Goal: Information Seeking & Learning: Learn about a topic

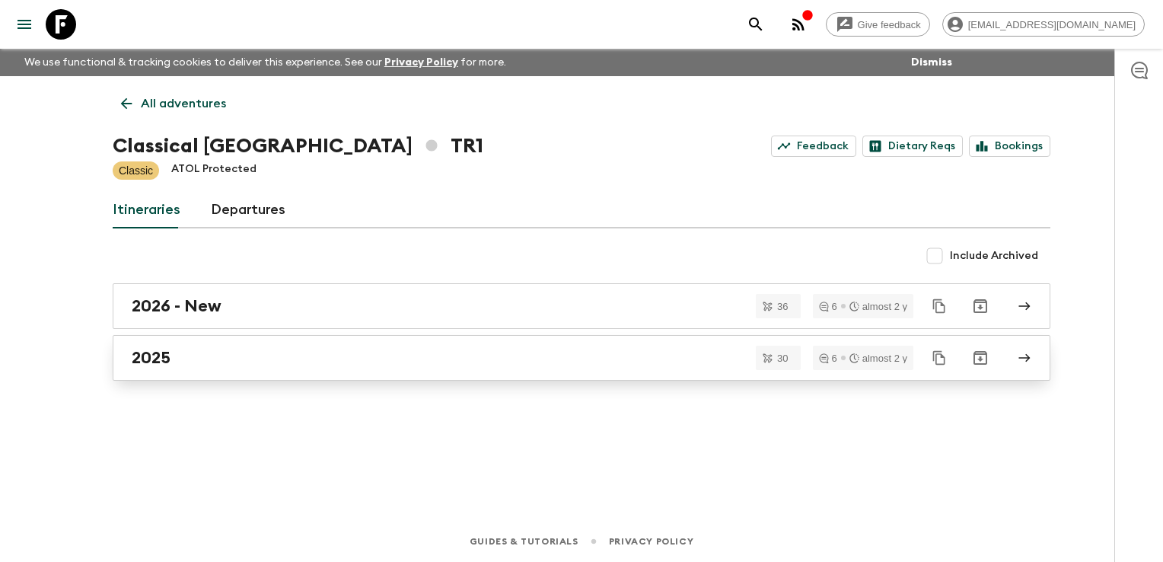
click at [296, 343] on link "2025" at bounding box center [582, 358] width 938 height 46
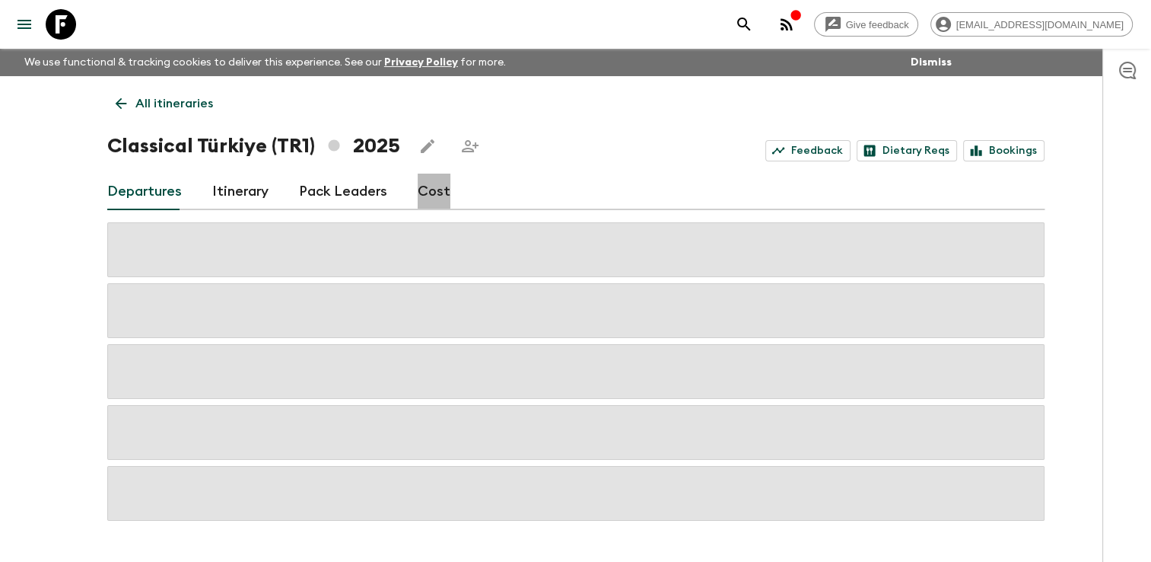
click at [430, 190] on link "Cost" at bounding box center [434, 192] width 33 height 37
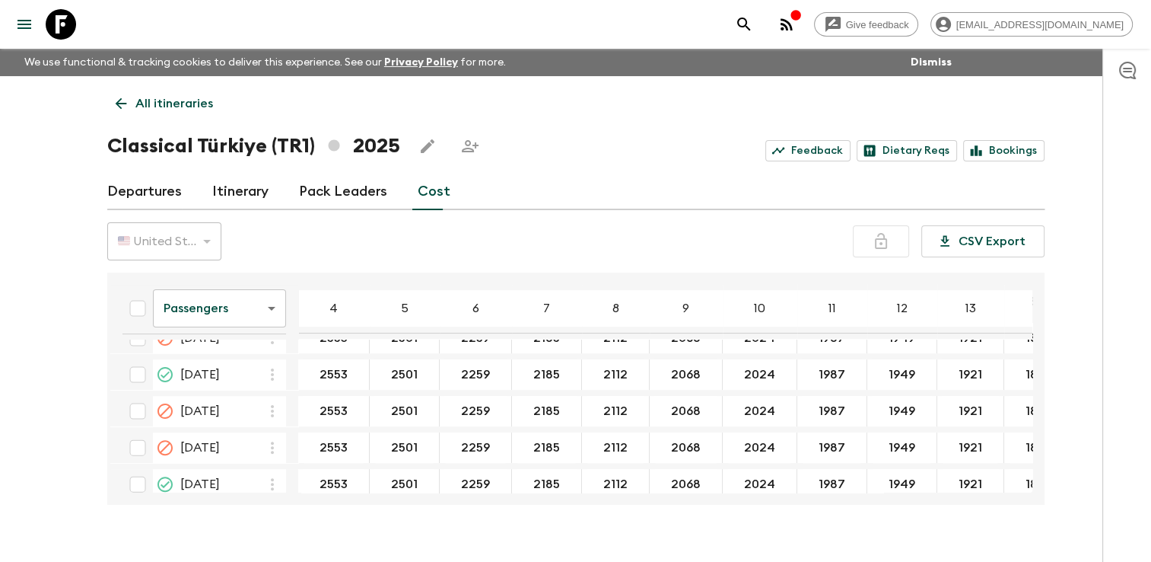
scroll to position [494, 0]
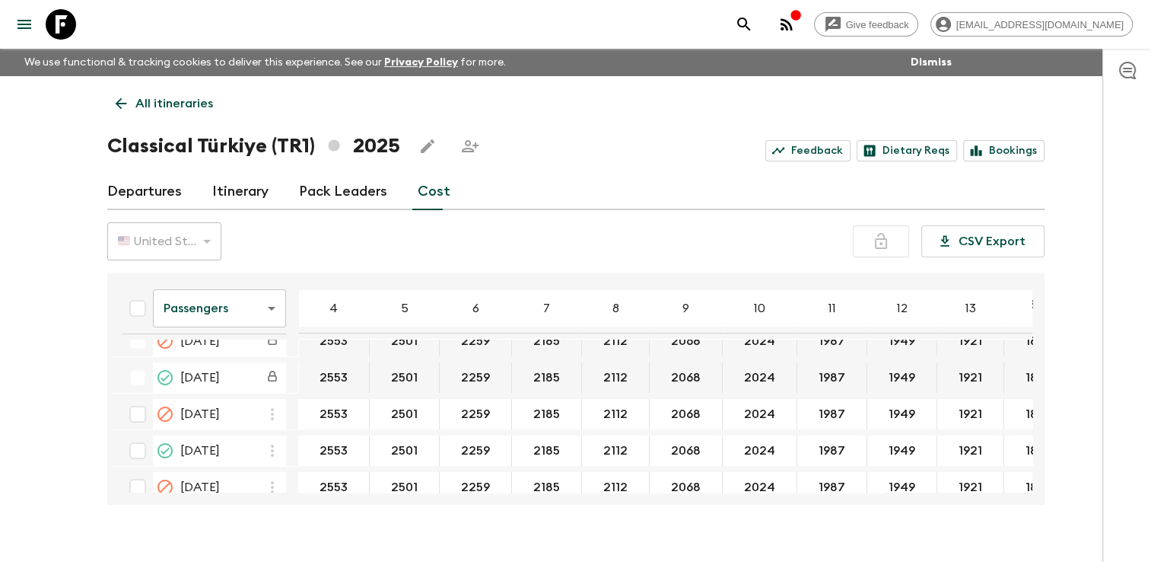
click at [689, 530] on div "Give feedback [EMAIL_ADDRESS][DOMAIN_NAME] We use functional & tracking cookies…" at bounding box center [575, 294] width 1151 height 588
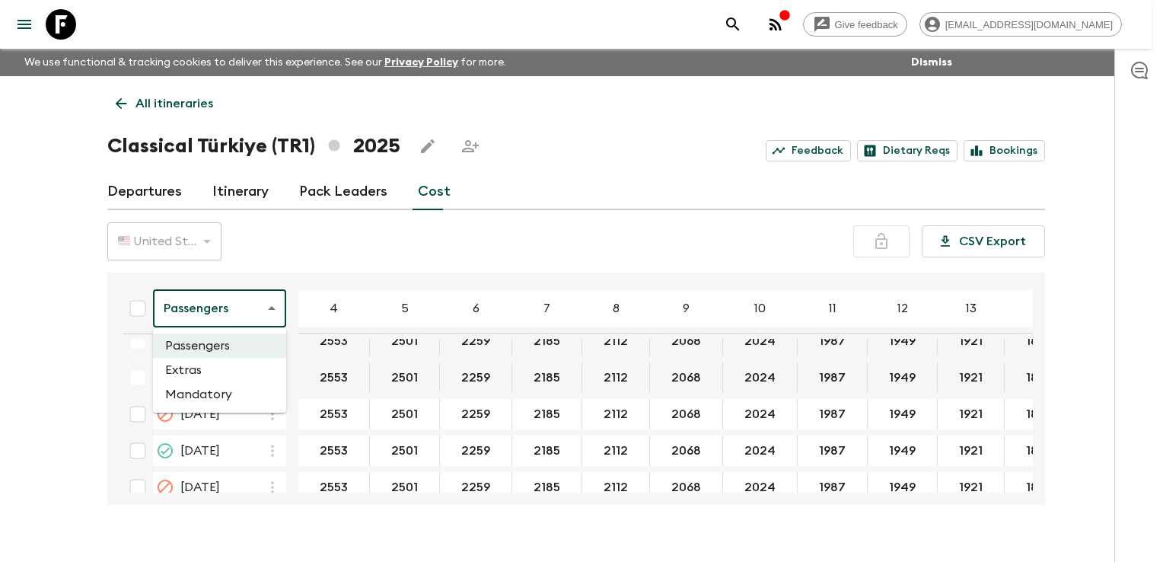
click at [271, 304] on body "Give feedback [EMAIL_ADDRESS][DOMAIN_NAME] We use functional & tracking cookies…" at bounding box center [581, 294] width 1163 height 588
click at [246, 374] on li "Extras" at bounding box center [219, 370] width 133 height 24
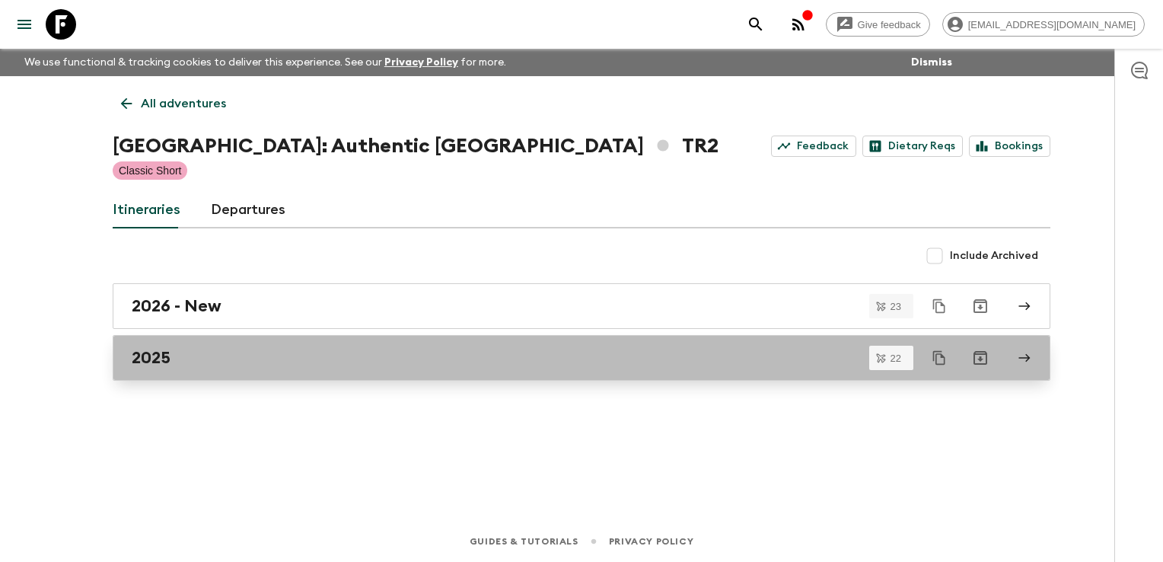
click at [195, 360] on div "2025" at bounding box center [567, 358] width 871 height 20
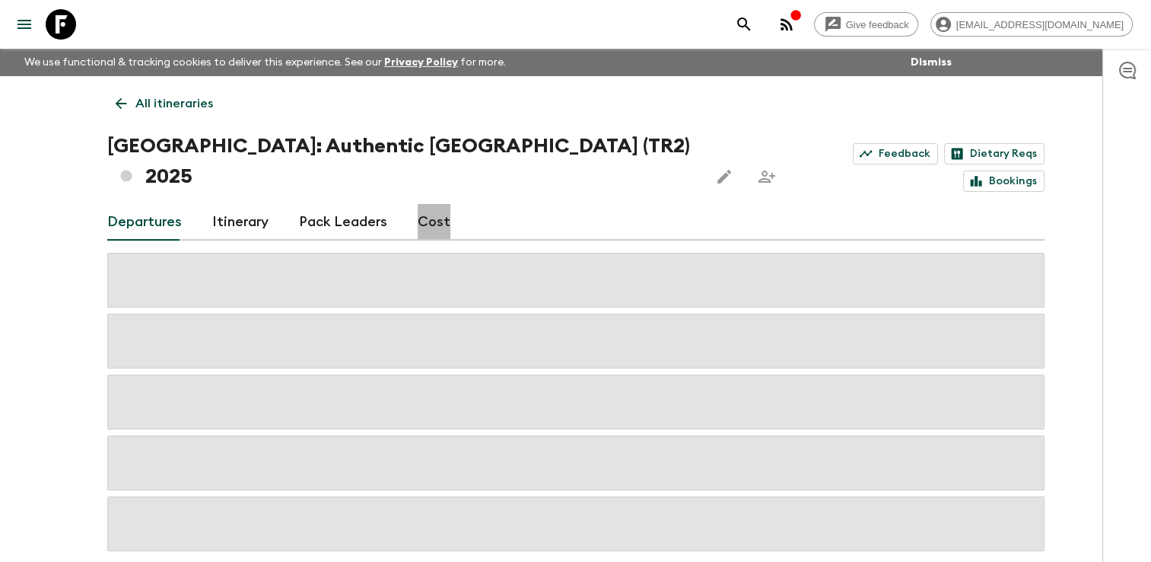
click at [431, 204] on link "Cost" at bounding box center [434, 222] width 33 height 37
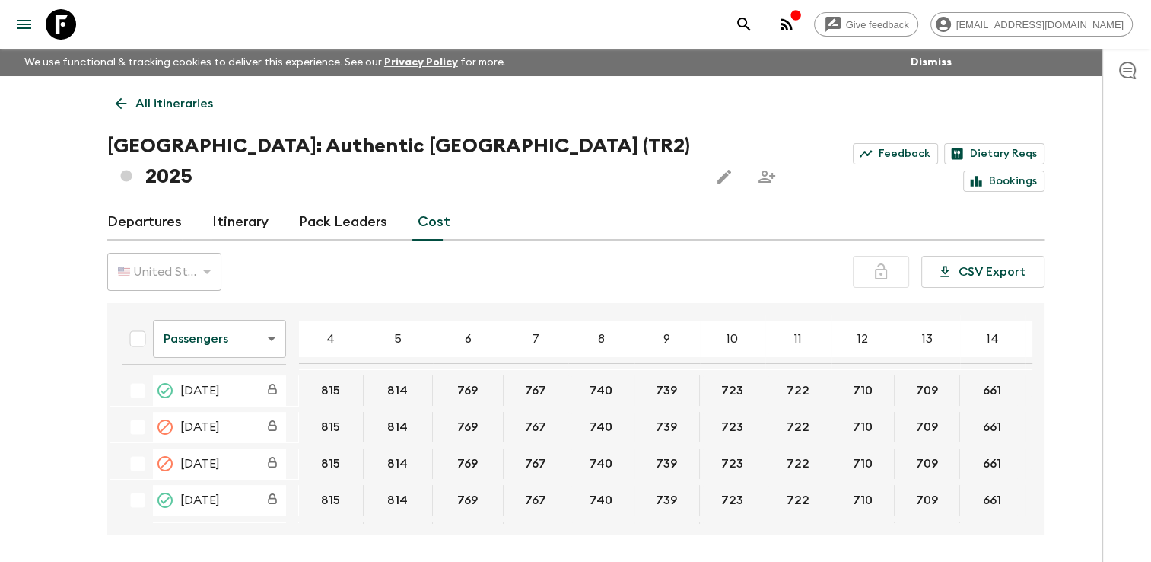
click at [274, 315] on body "Give feedback finance@sgatravel.co We use functional & tracking cookies to deli…" at bounding box center [575, 309] width 1151 height 619
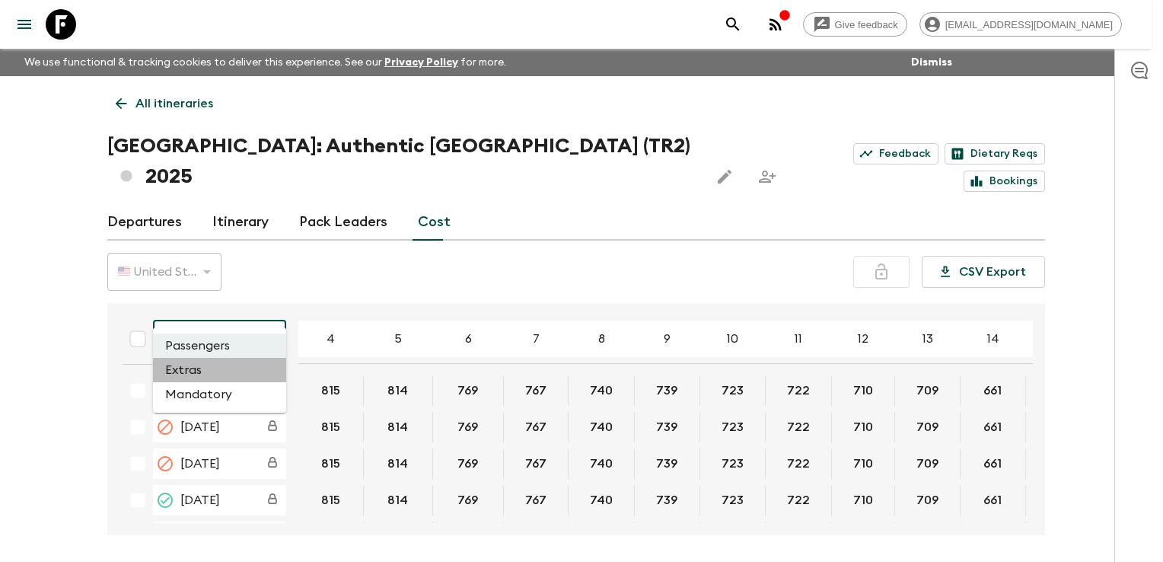
click at [236, 373] on li "Extras" at bounding box center [219, 370] width 133 height 24
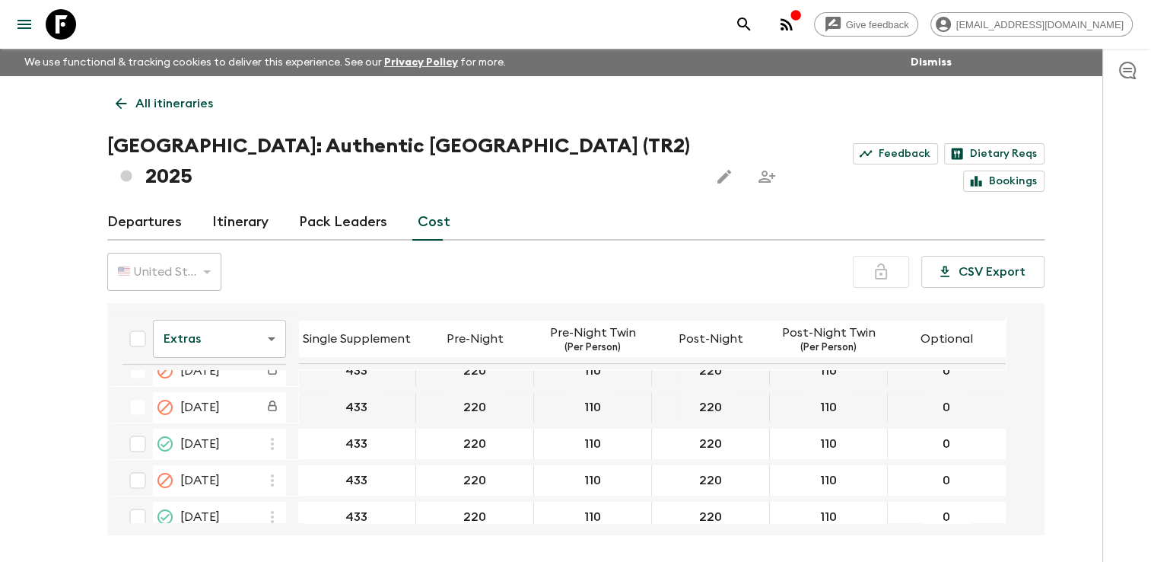
scroll to position [457, 0]
click at [380, 515] on div "Give feedback finance@sgatravel.co We use functional & tracking cookies to deli…" at bounding box center [575, 309] width 1151 height 619
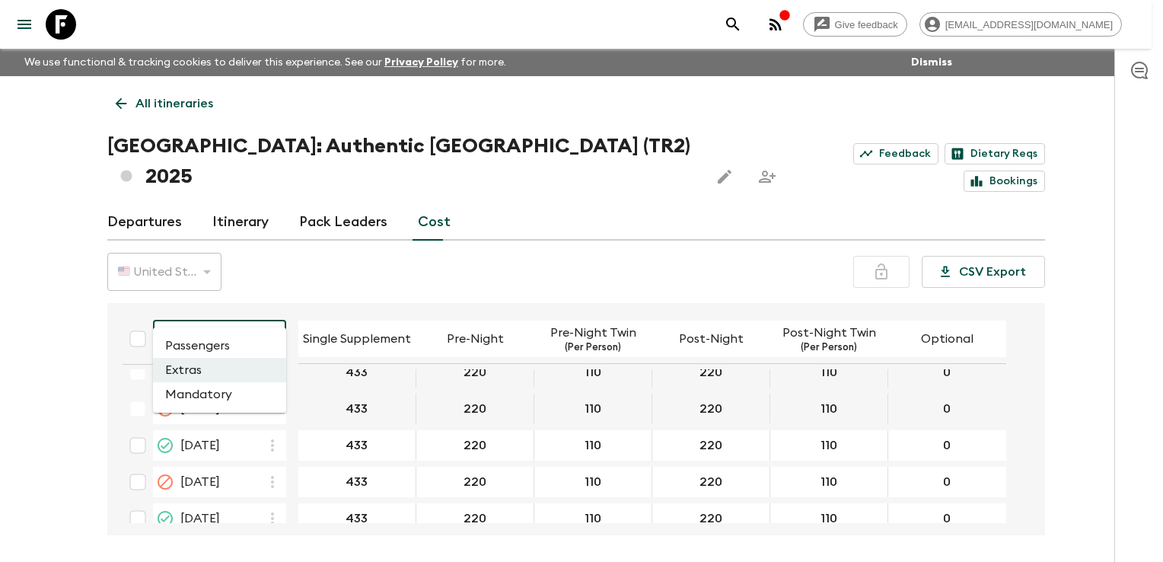
click at [271, 306] on body "Give feedback finance@sgatravel.co We use functional & tracking cookies to deli…" at bounding box center [581, 309] width 1163 height 619
click at [236, 349] on li "Passengers" at bounding box center [219, 345] width 133 height 24
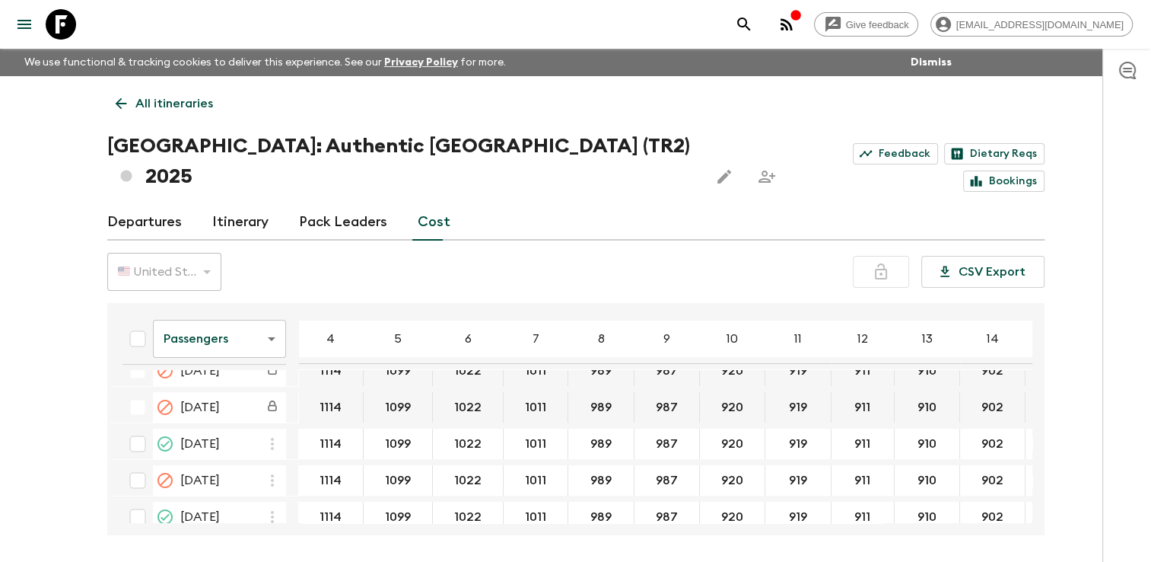
scroll to position [457, 0]
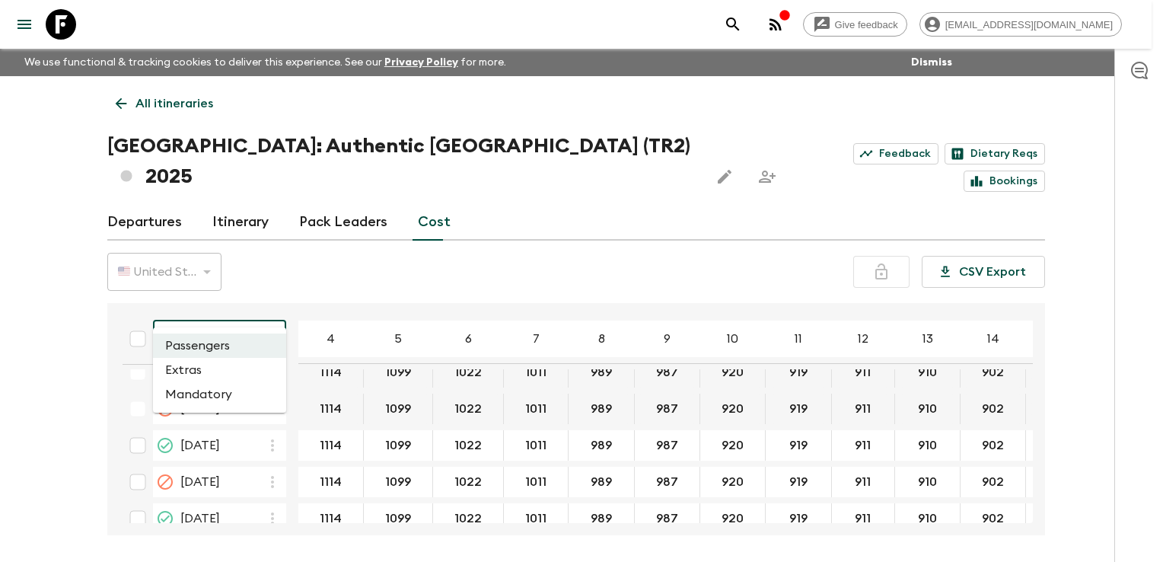
click at [265, 306] on body "Give feedback finance@sgatravel.co We use functional & tracking cookies to deli…" at bounding box center [581, 309] width 1163 height 619
click at [240, 366] on li "Extras" at bounding box center [219, 370] width 133 height 24
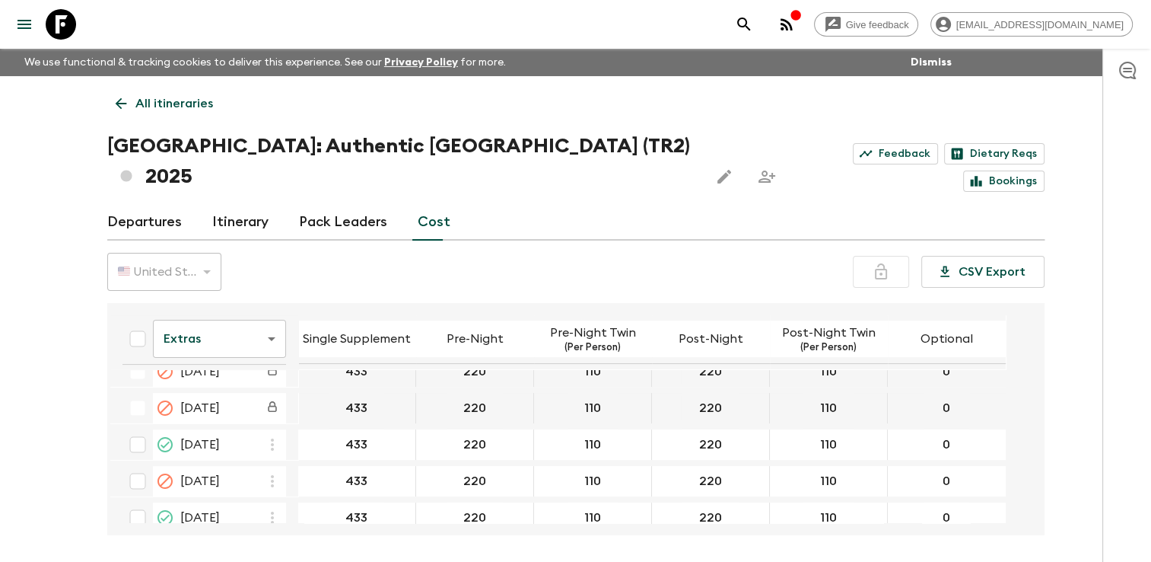
scroll to position [457, 0]
drag, startPoint x: 477, startPoint y: 416, endPoint x: 500, endPoint y: 412, distance: 23.0
